Goal: Navigation & Orientation: Understand site structure

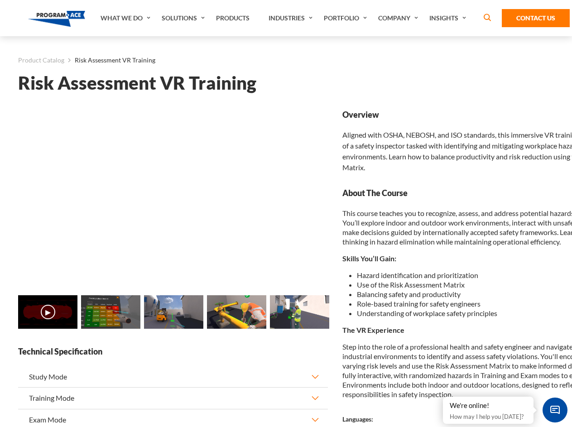
click at [126, 18] on link "What We Do" at bounding box center [126, 18] width 61 height 36
click at [184, 18] on link "Solutions" at bounding box center [184, 18] width 54 height 36
click at [292, 18] on link "Industries" at bounding box center [291, 18] width 55 height 36
click at [400, 18] on link "Company" at bounding box center [399, 18] width 51 height 36
click at [450, 18] on link "Insights" at bounding box center [449, 18] width 48 height 36
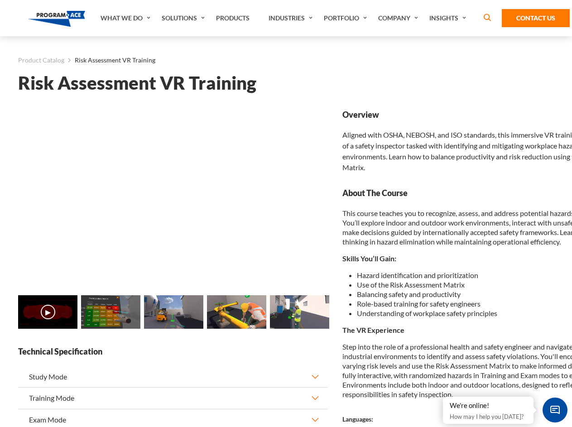
click at [0, 317] on main "Product Catalog Risk Assessment VR Training Risk Assessment VR Training Loading…" at bounding box center [286, 361] width 572 height 651
